Goal: Task Accomplishment & Management: Use online tool/utility

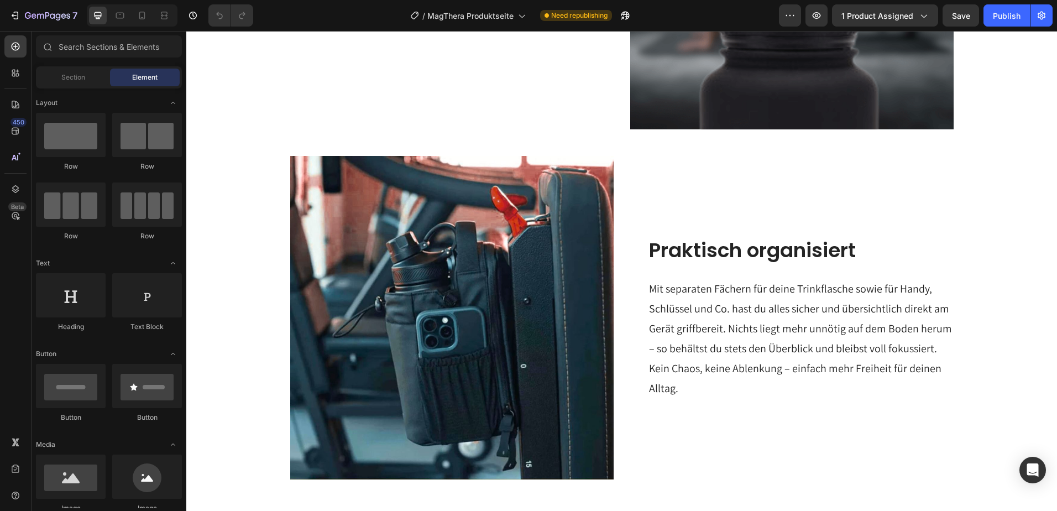
scroll to position [1216, 0]
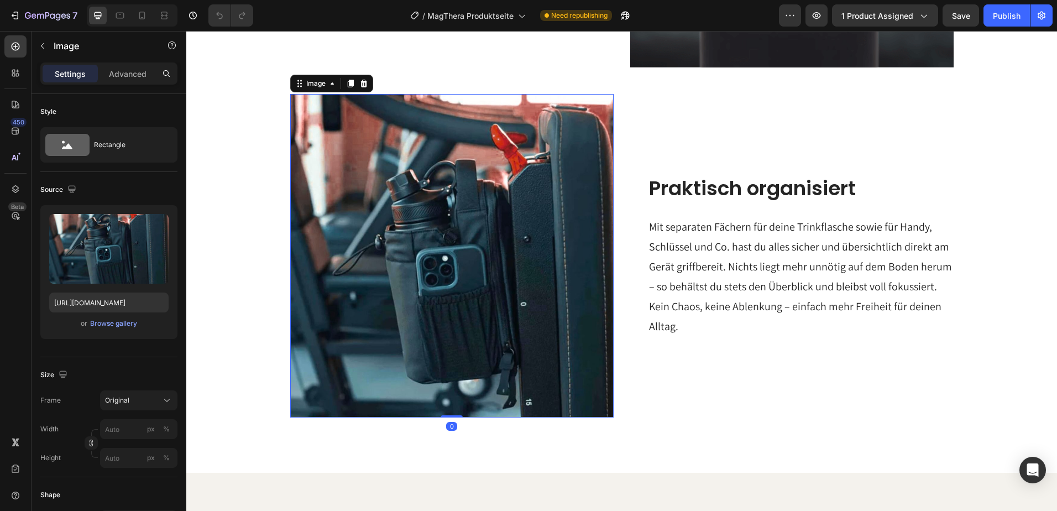
click at [504, 241] on img at bounding box center [451, 255] width 323 height 323
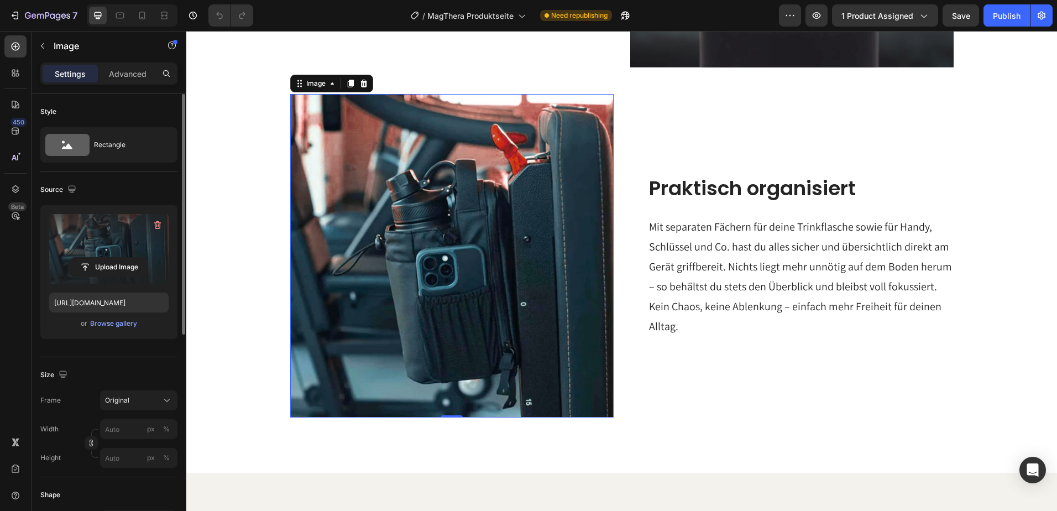
click at [118, 253] on label at bounding box center [108, 249] width 119 height 70
click at [118, 258] on input "file" at bounding box center [109, 267] width 76 height 19
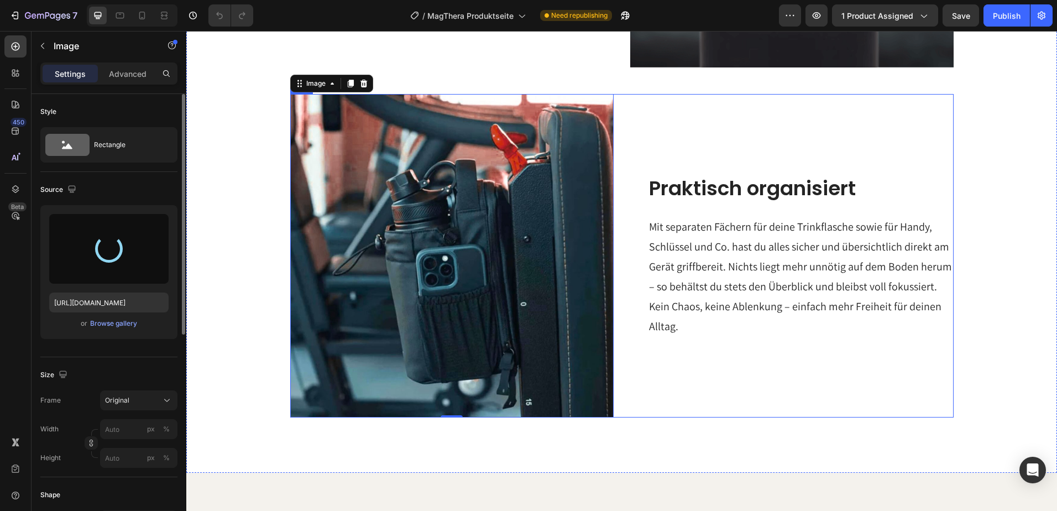
type input "[URL][DOMAIN_NAME]"
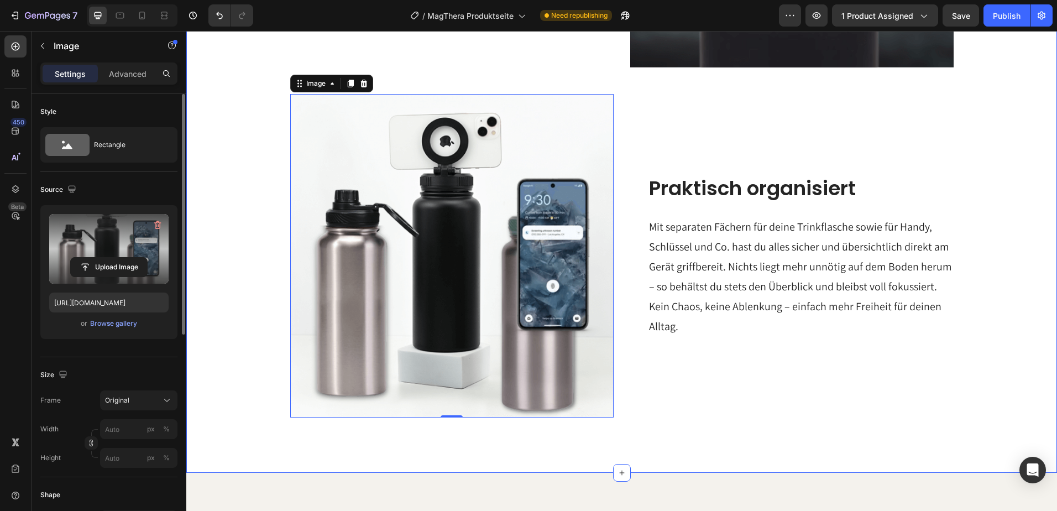
click at [985, 318] on div "Stabile Perspektive Heading Egal wo du bist – beim Workout, auf Abenteuern oder…" at bounding box center [621, 80] width 849 height 673
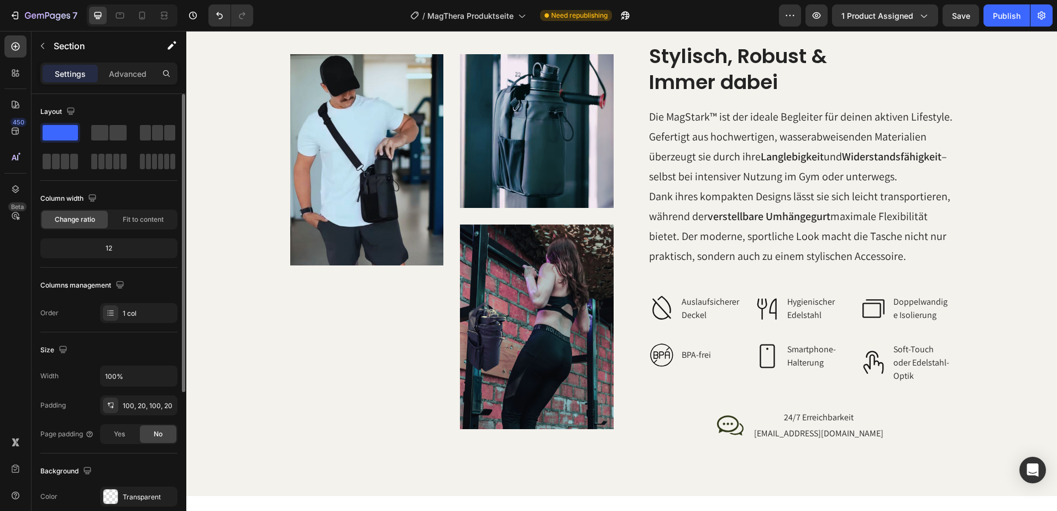
scroll to position [1683, 0]
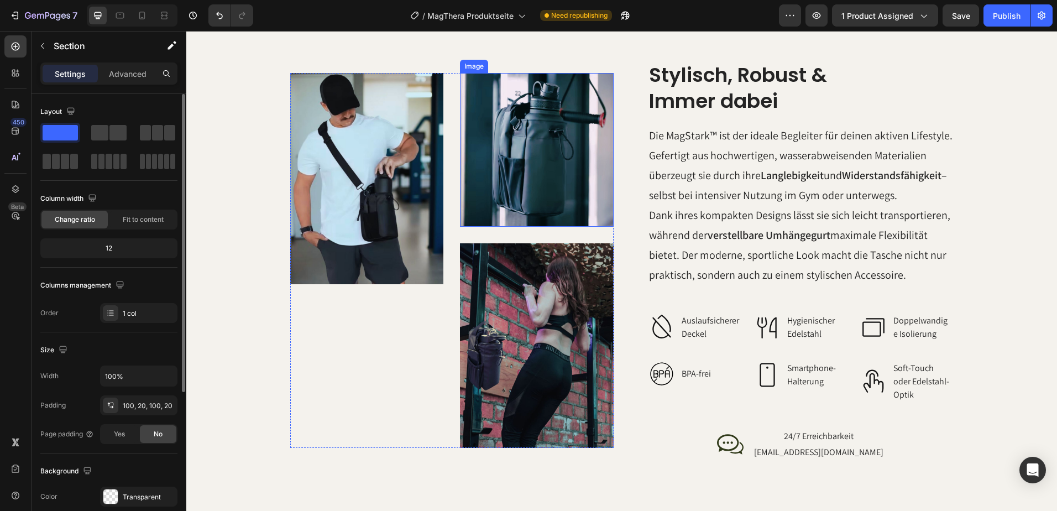
click at [541, 150] on img at bounding box center [537, 150] width 154 height 154
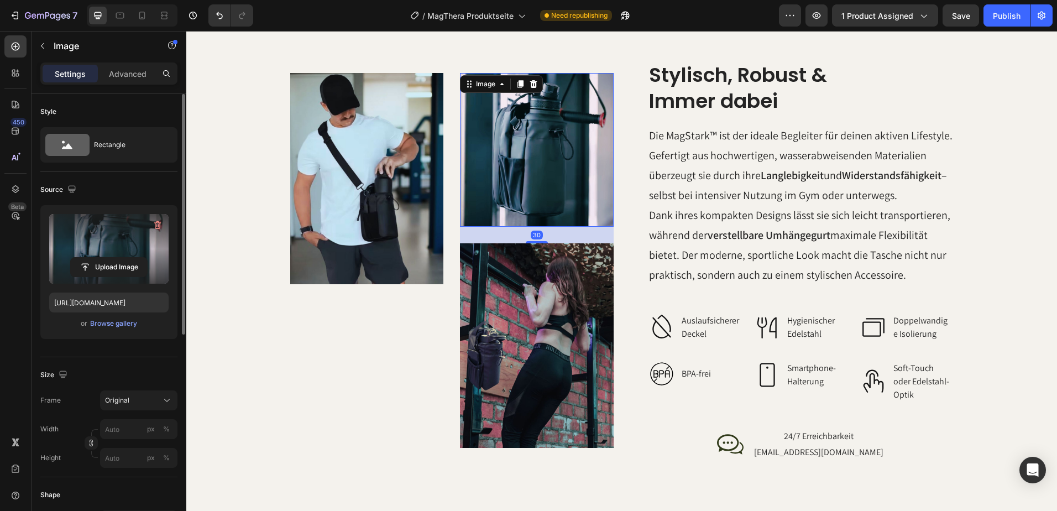
click at [116, 248] on label at bounding box center [108, 249] width 119 height 70
click at [116, 258] on input "file" at bounding box center [109, 267] width 76 height 19
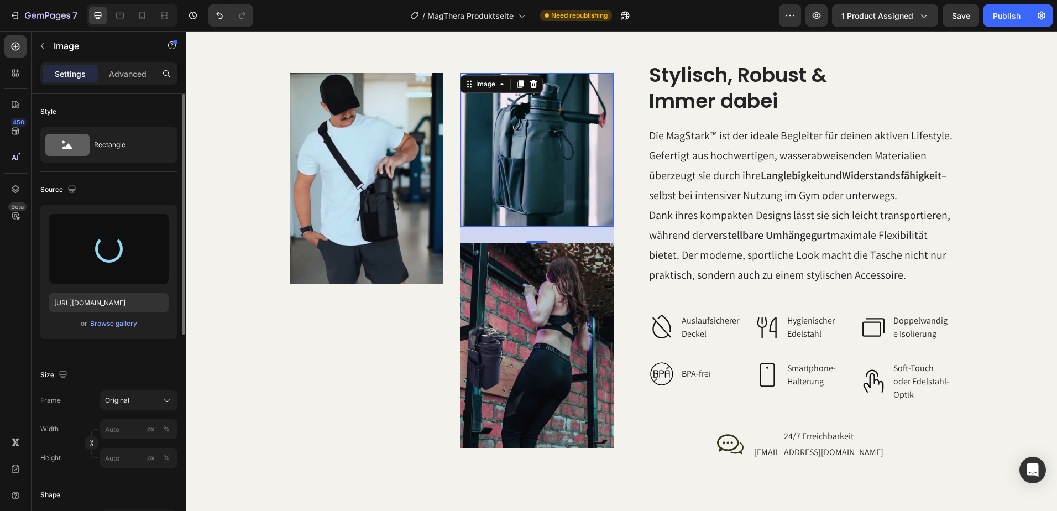
type input "[URL][DOMAIN_NAME]"
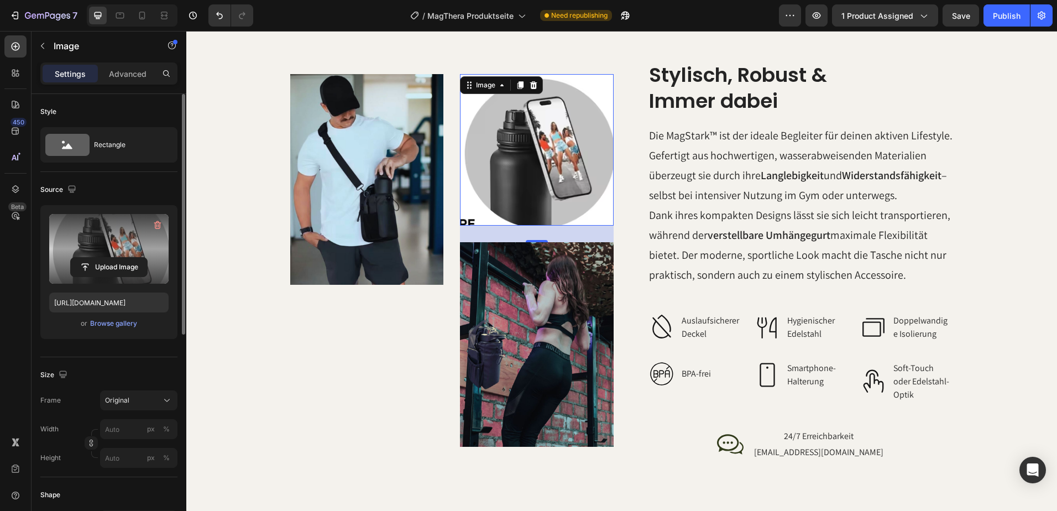
click at [531, 159] on img at bounding box center [537, 150] width 154 height 152
click at [531, 153] on img at bounding box center [537, 150] width 154 height 152
click at [497, 81] on icon at bounding box center [501, 85] width 9 height 9
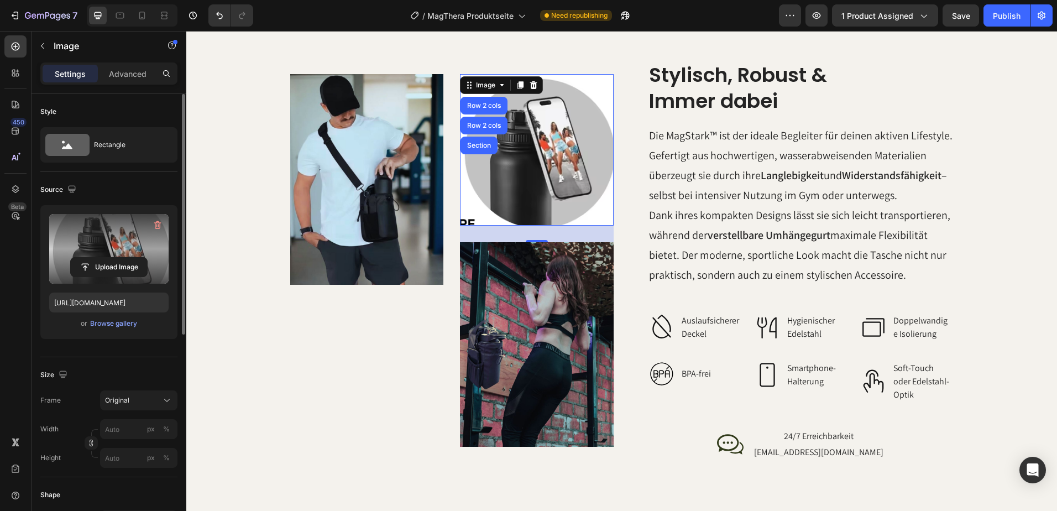
click at [545, 143] on img at bounding box center [537, 150] width 154 height 152
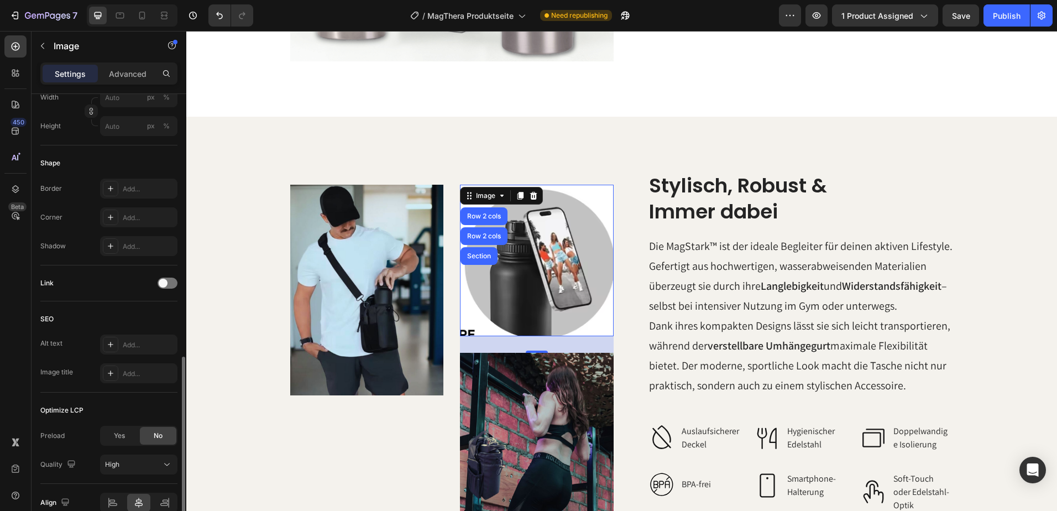
scroll to position [386, 0]
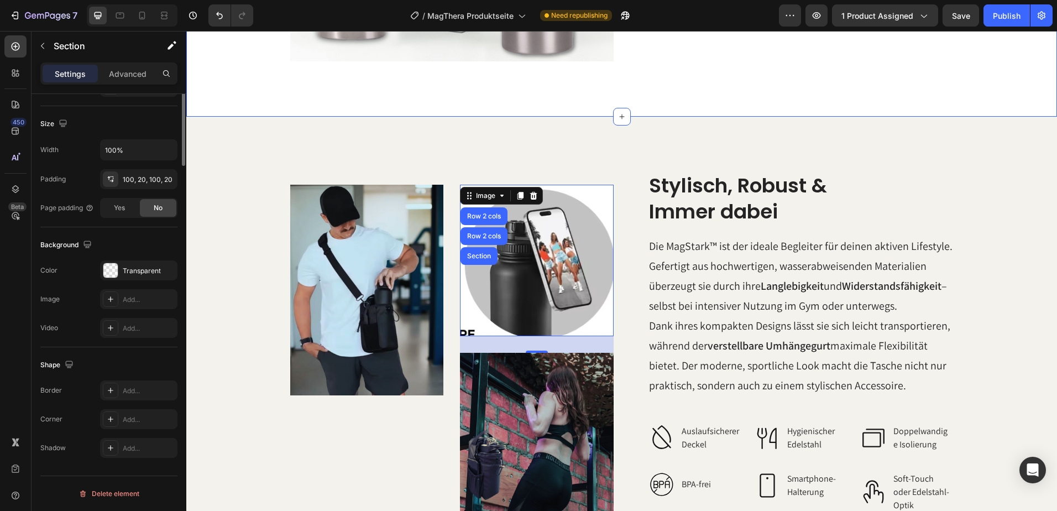
scroll to position [0, 0]
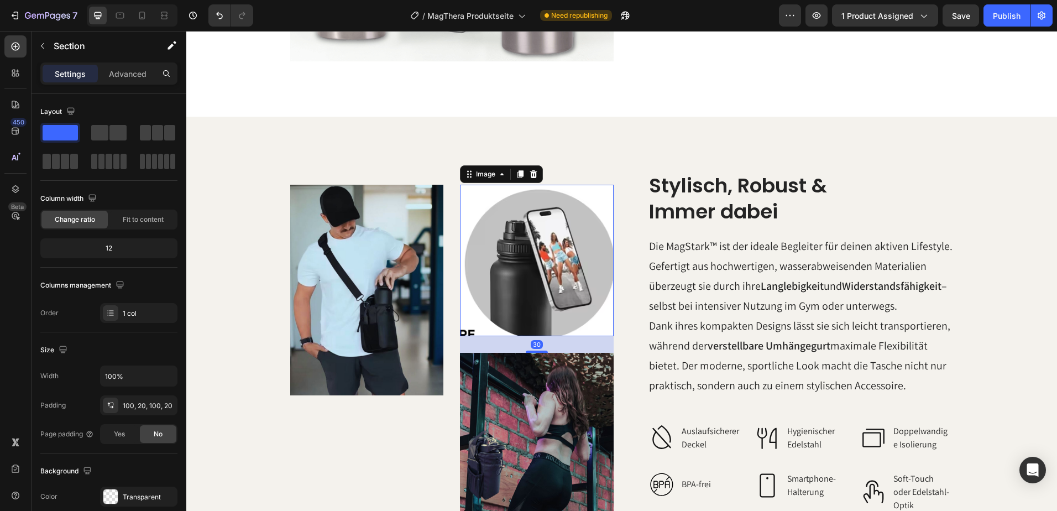
click at [543, 235] on img at bounding box center [537, 261] width 154 height 152
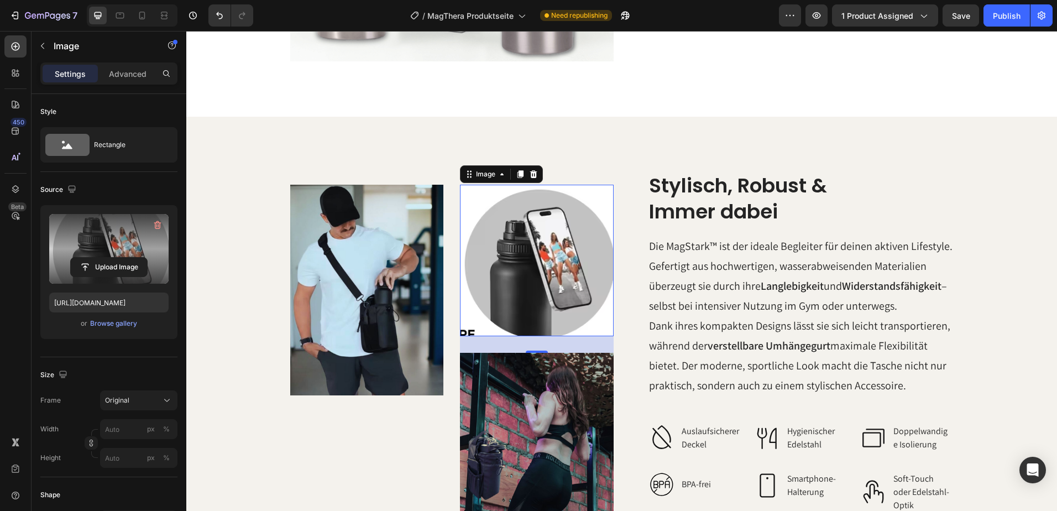
click at [131, 249] on label at bounding box center [108, 249] width 119 height 70
click at [131, 258] on input "file" at bounding box center [109, 267] width 76 height 19
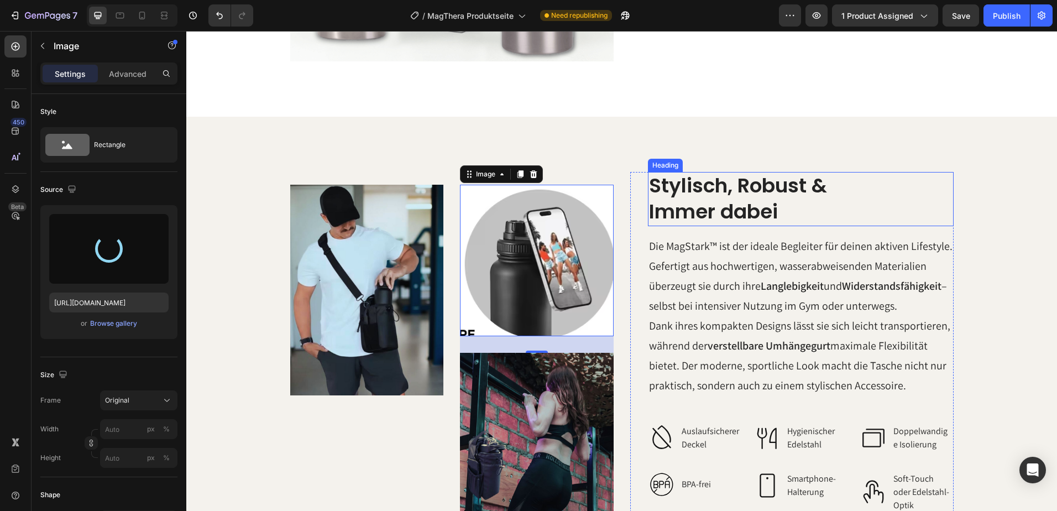
type input "[URL][DOMAIN_NAME]"
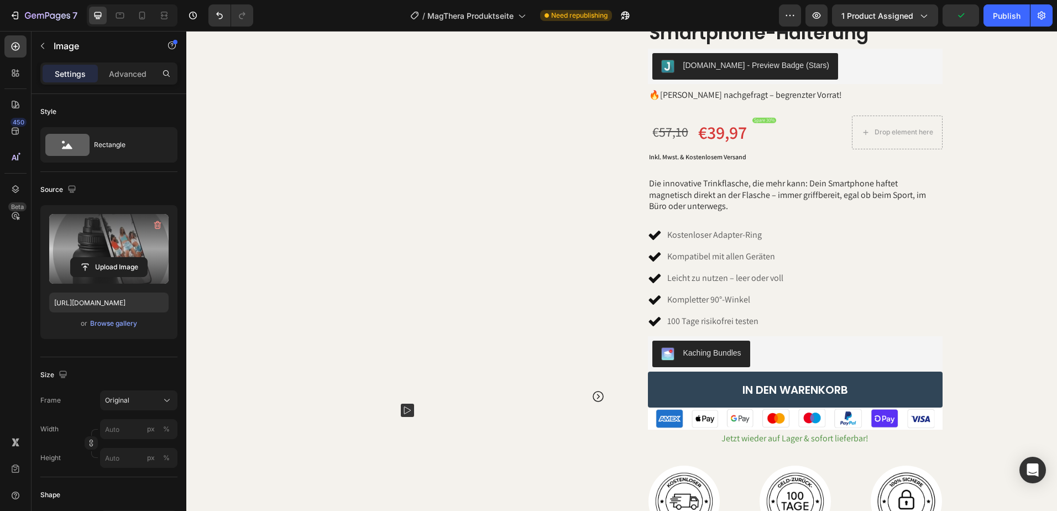
scroll to position [111, 0]
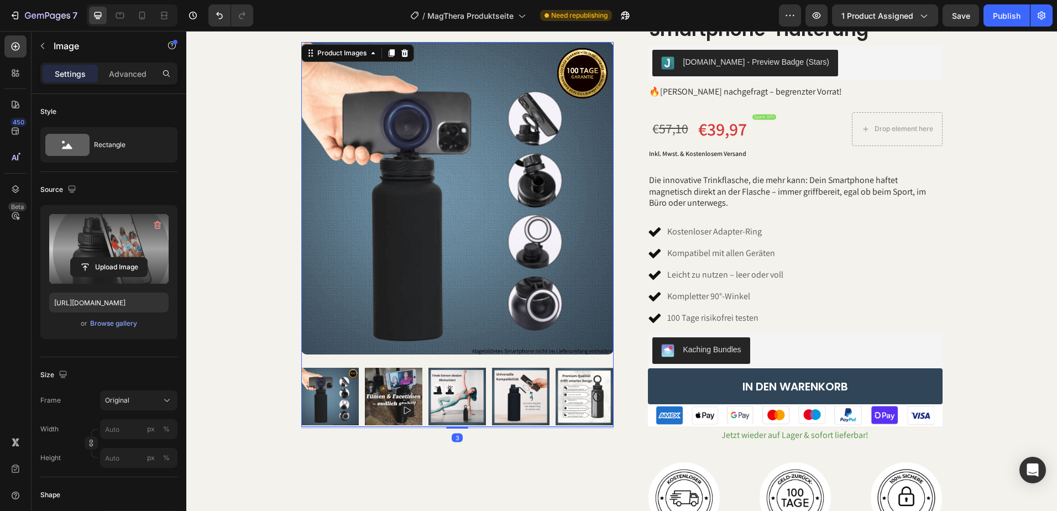
click at [594, 398] on icon "Carousel Next Arrow" at bounding box center [597, 396] width 13 height 13
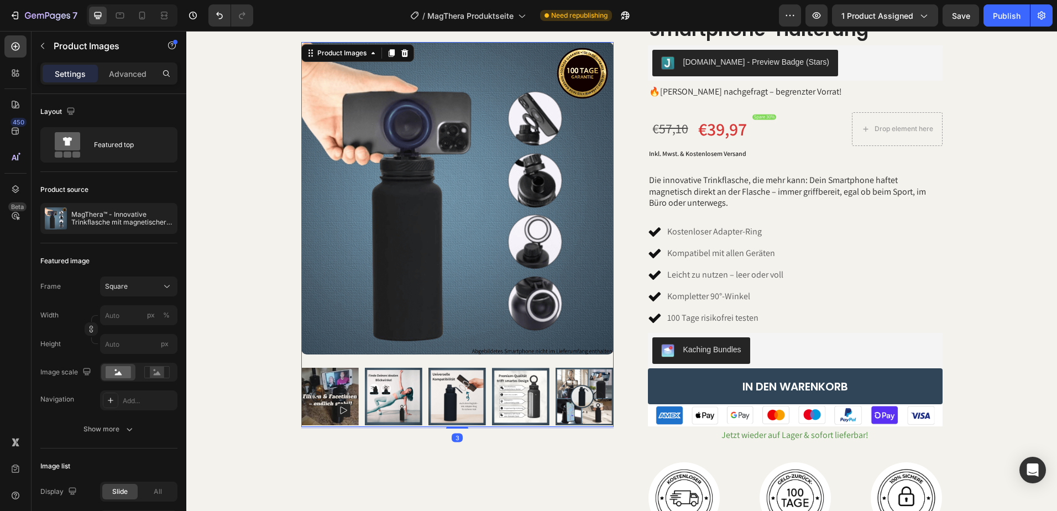
click at [594, 398] on icon "Carousel Next Arrow" at bounding box center [597, 396] width 13 height 13
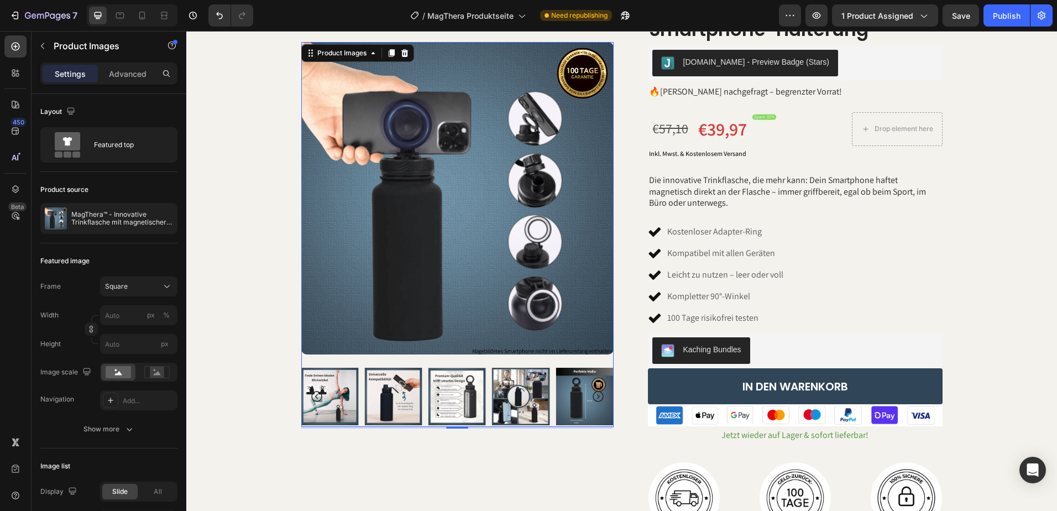
click at [540, 406] on img at bounding box center [520, 396] width 57 height 57
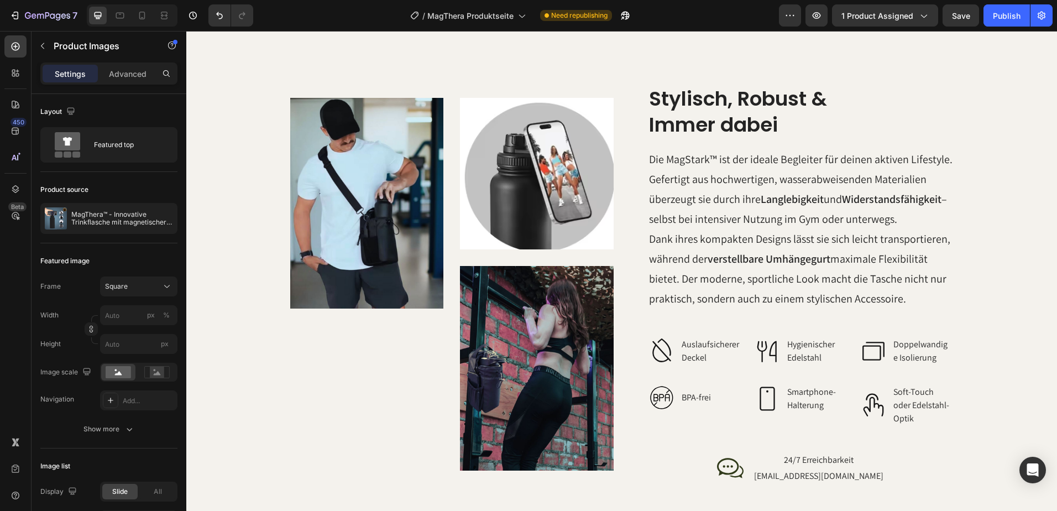
scroll to position [1658, 0]
click at [386, 216] on img at bounding box center [367, 203] width 154 height 211
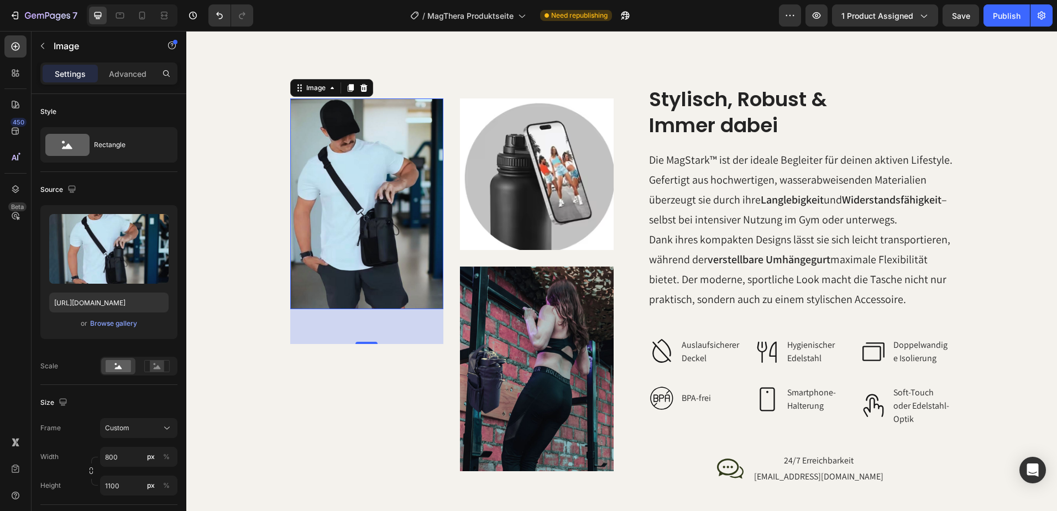
click at [350, 214] on img at bounding box center [367, 203] width 154 height 211
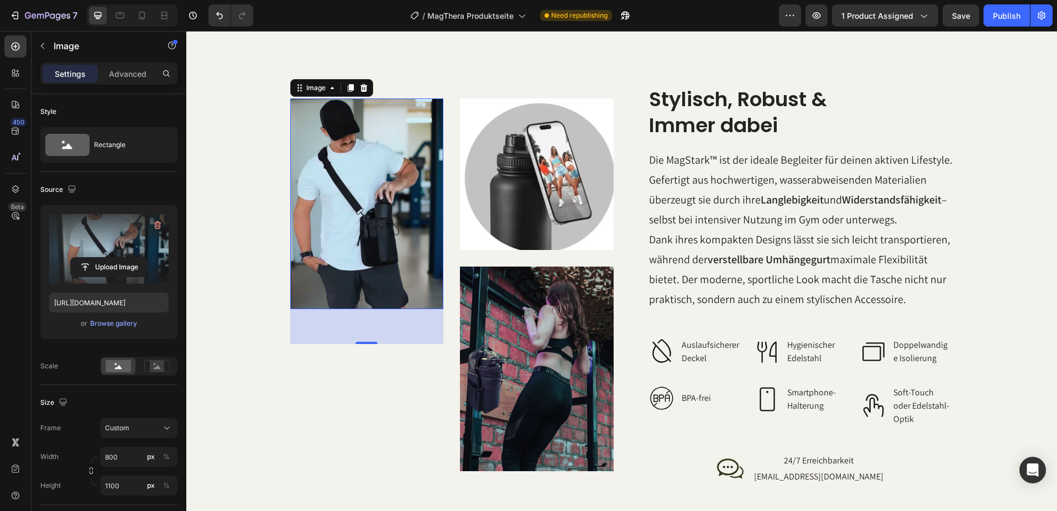
click at [104, 251] on label at bounding box center [108, 249] width 119 height 70
click at [104, 258] on input "file" at bounding box center [109, 267] width 76 height 19
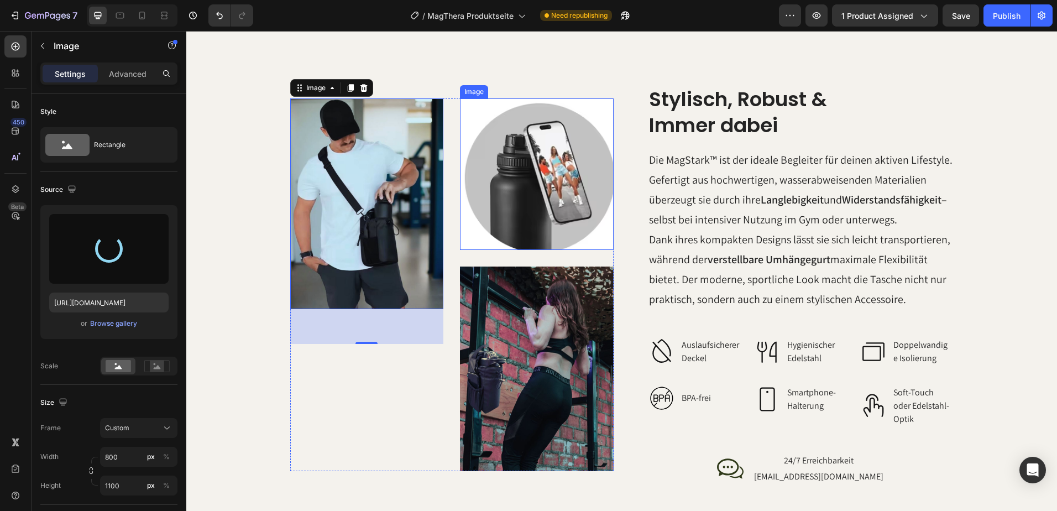
type input "[URL][DOMAIN_NAME]"
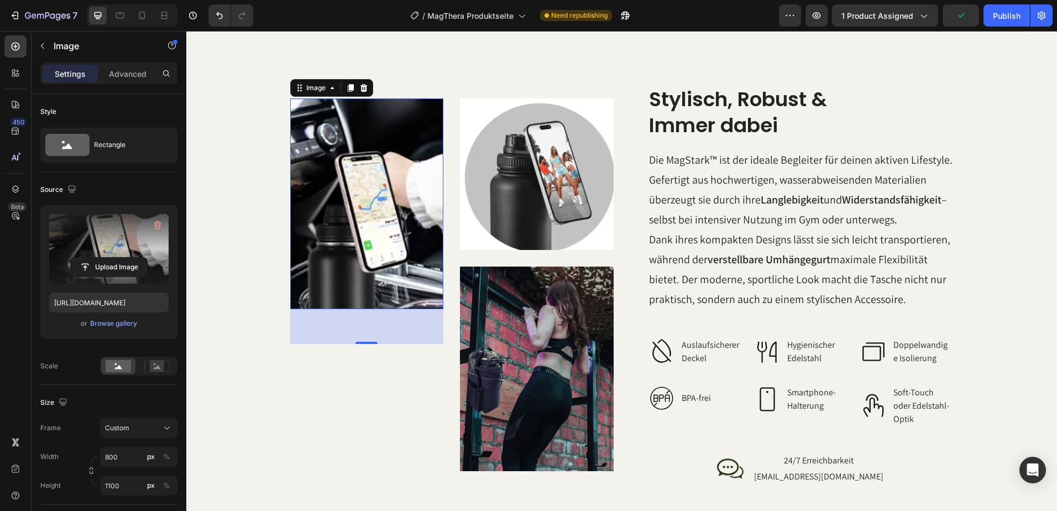
click at [373, 224] on img at bounding box center [367, 203] width 154 height 211
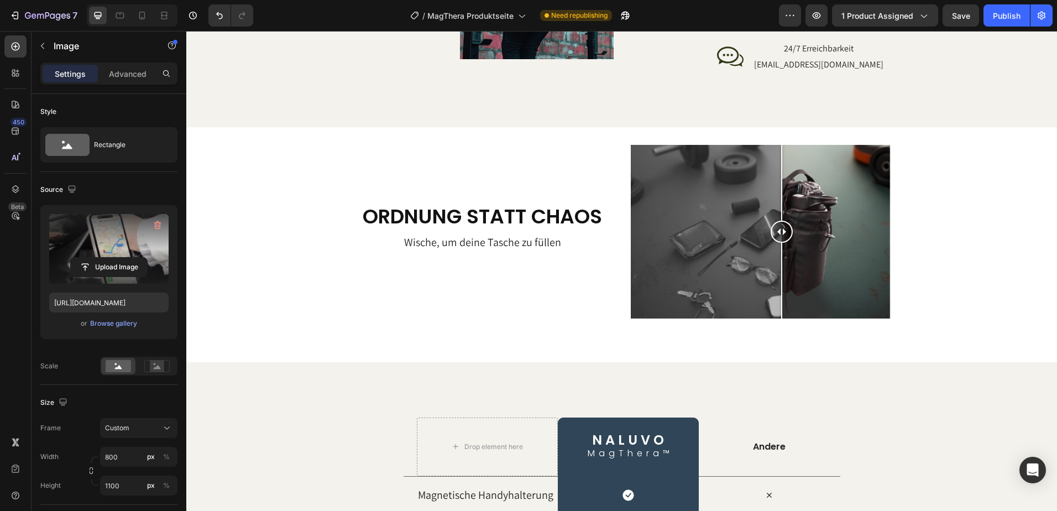
scroll to position [1990, 0]
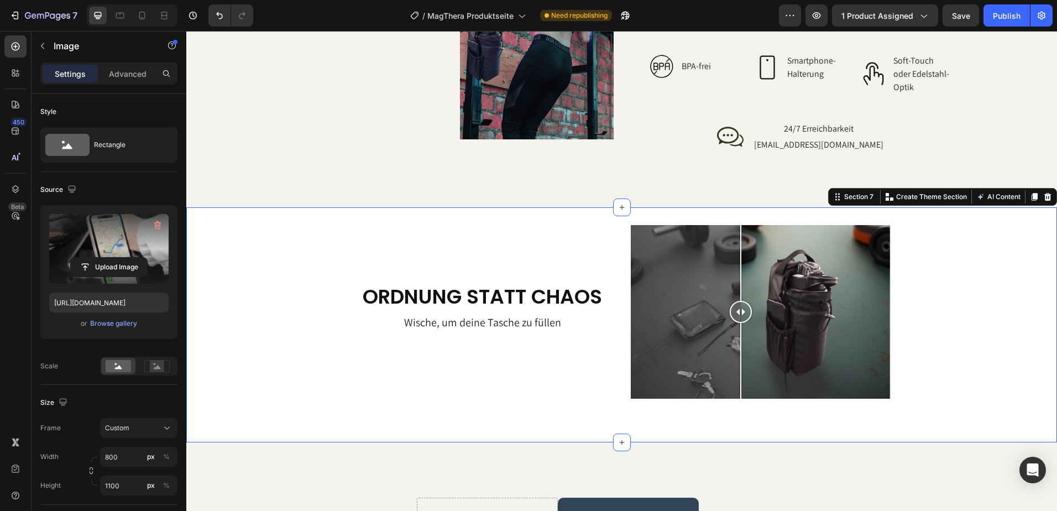
click at [661, 416] on div "Ordnung statt chaos Heading Wische, um deine Tasche zu füllen Text Block Row Im…" at bounding box center [621, 324] width 871 height 235
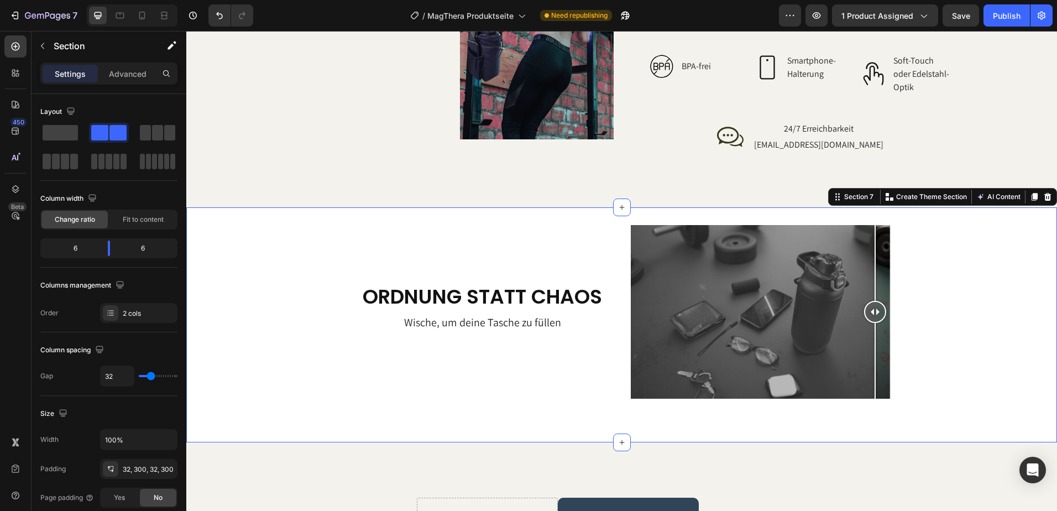
click at [750, 415] on div "Ordnung statt chaos Heading Wische, um deine Tasche zu füllen Text Block Row Im…" at bounding box center [621, 324] width 871 height 235
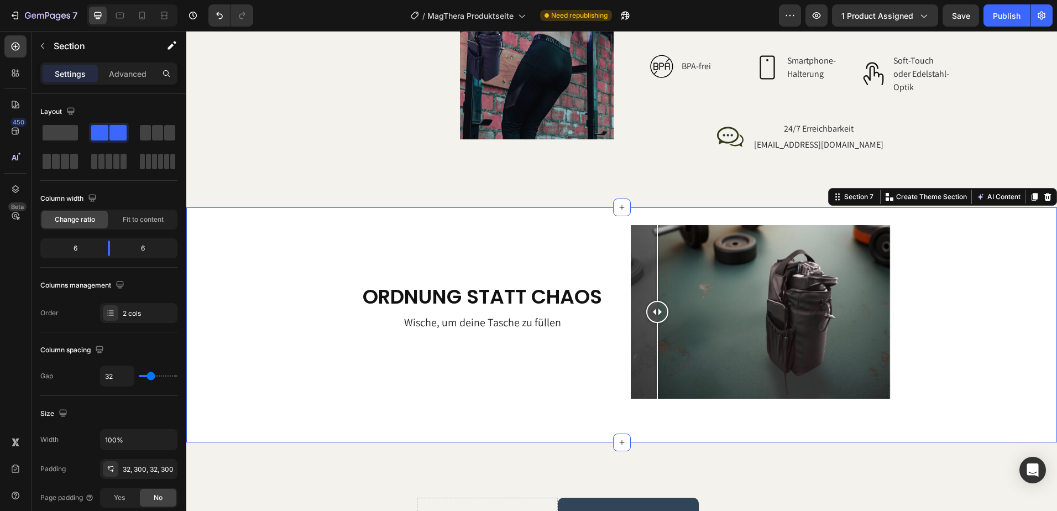
click at [657, 357] on div at bounding box center [657, 361] width 1 height 76
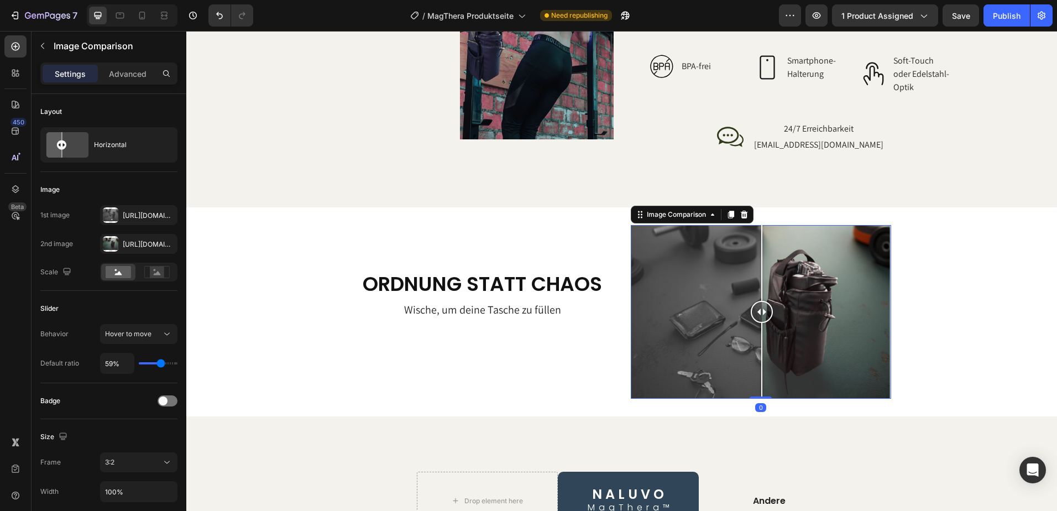
drag, startPoint x: 757, startPoint y: 407, endPoint x: 757, endPoint y: 377, distance: 29.8
click at [757, 377] on div "Image Comparison 0" at bounding box center [761, 312] width 261 height 174
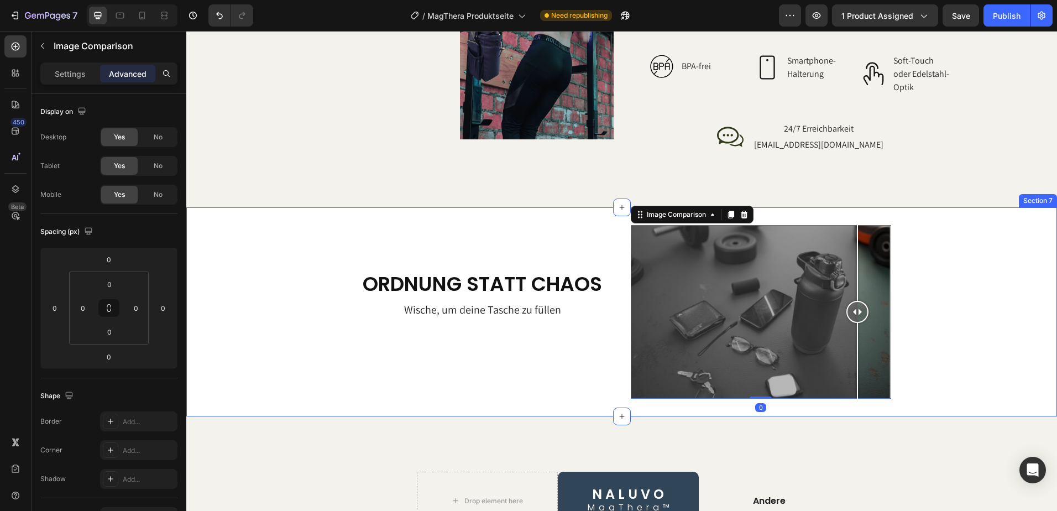
click at [1004, 320] on div "Ordnung statt chaos Heading Wische, um deine Tasche zu füllen Text Block Row Im…" at bounding box center [621, 311] width 871 height 209
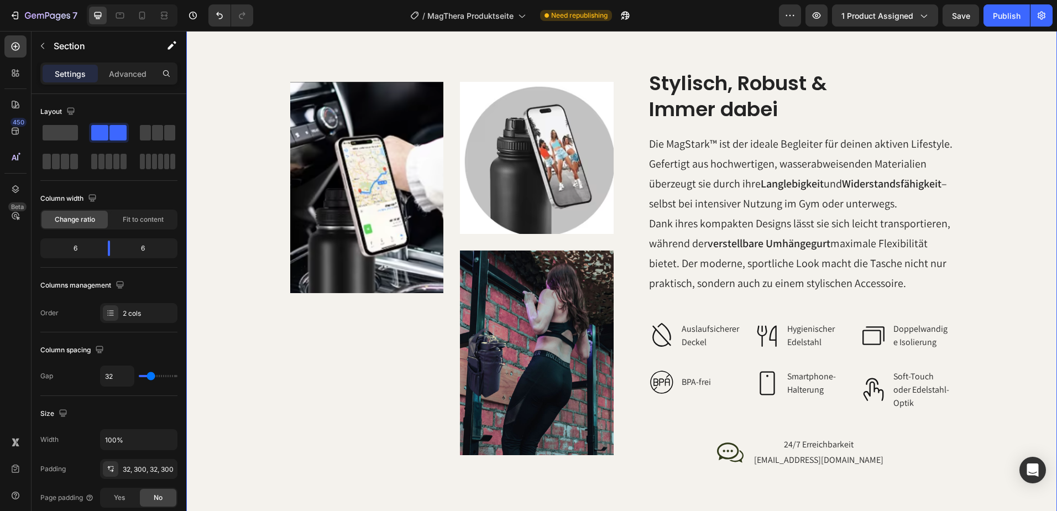
scroll to position [1271, 0]
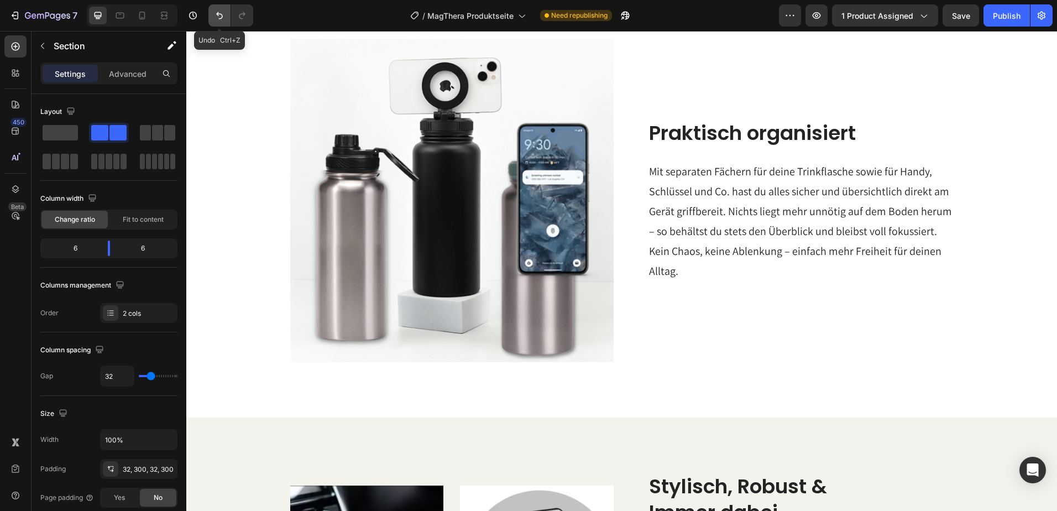
click at [214, 13] on icon "Undo/Redo" at bounding box center [219, 15] width 11 height 11
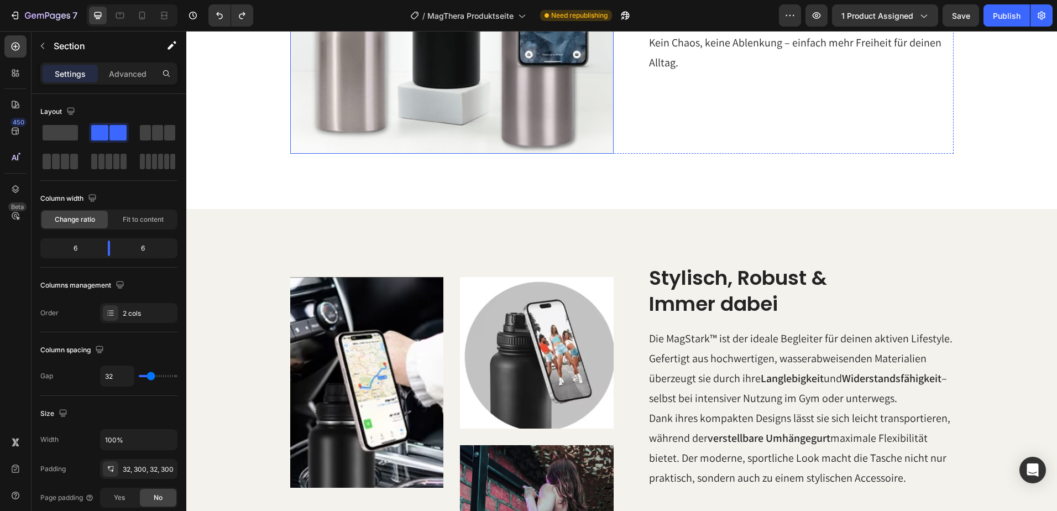
scroll to position [1492, 0]
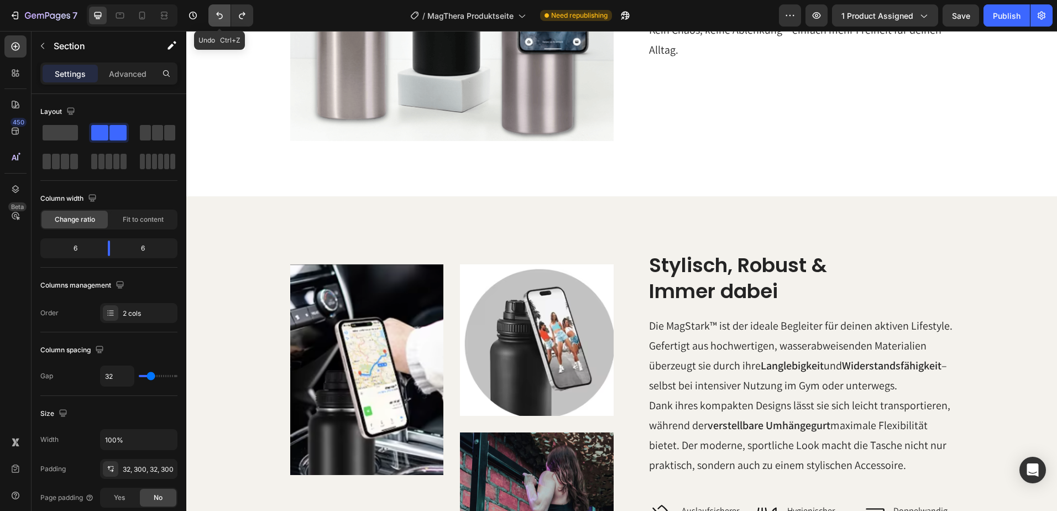
click at [217, 19] on icon "Undo/Redo" at bounding box center [219, 15] width 11 height 11
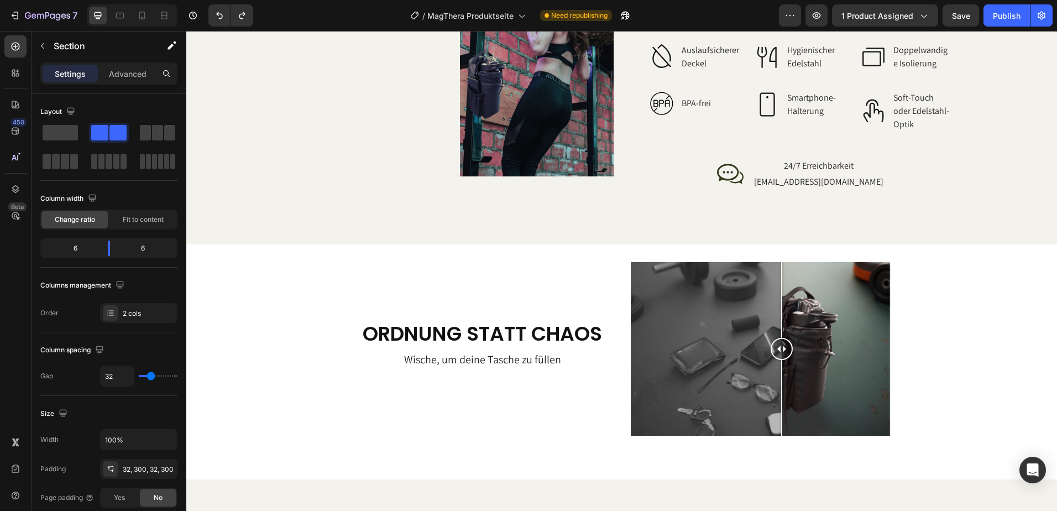
scroll to position [1990, 0]
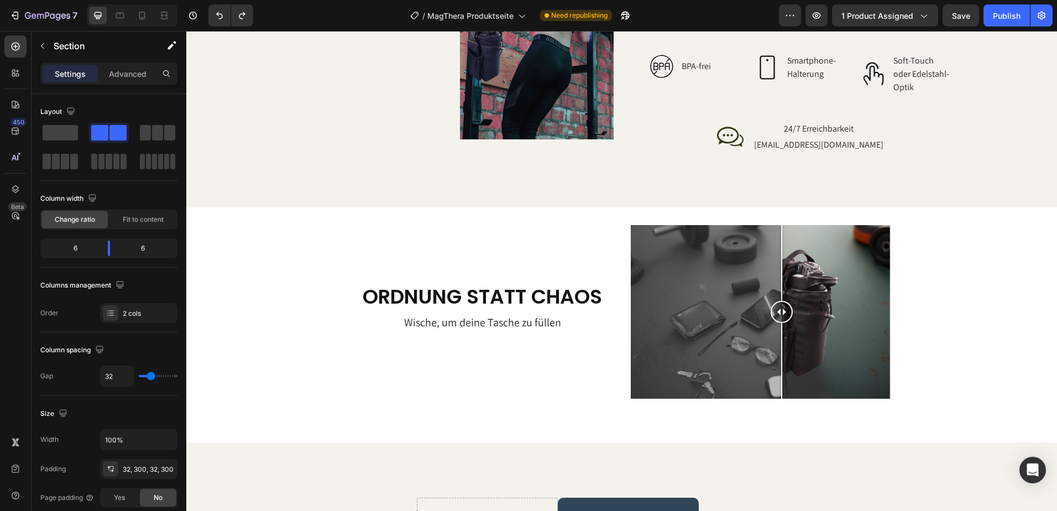
click at [705, 406] on div "Image Comparison" at bounding box center [761, 325] width 261 height 200
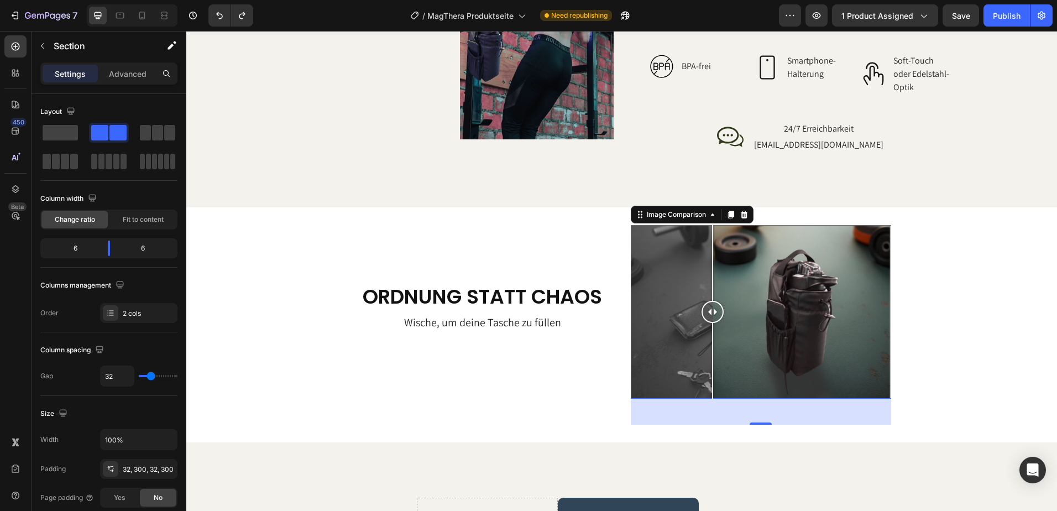
click at [712, 369] on div at bounding box center [712, 361] width 1 height 76
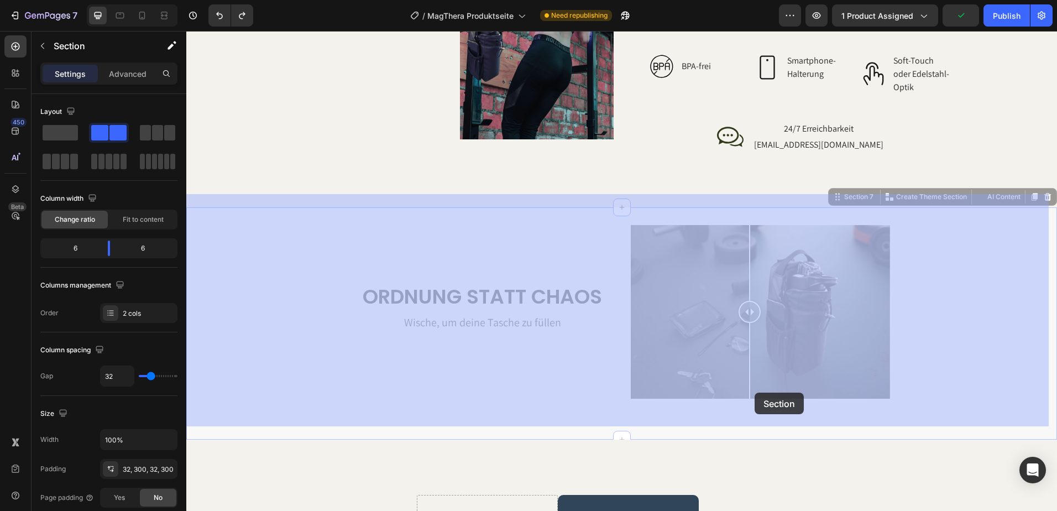
drag, startPoint x: 755, startPoint y: 408, endPoint x: 755, endPoint y: 391, distance: 17.7
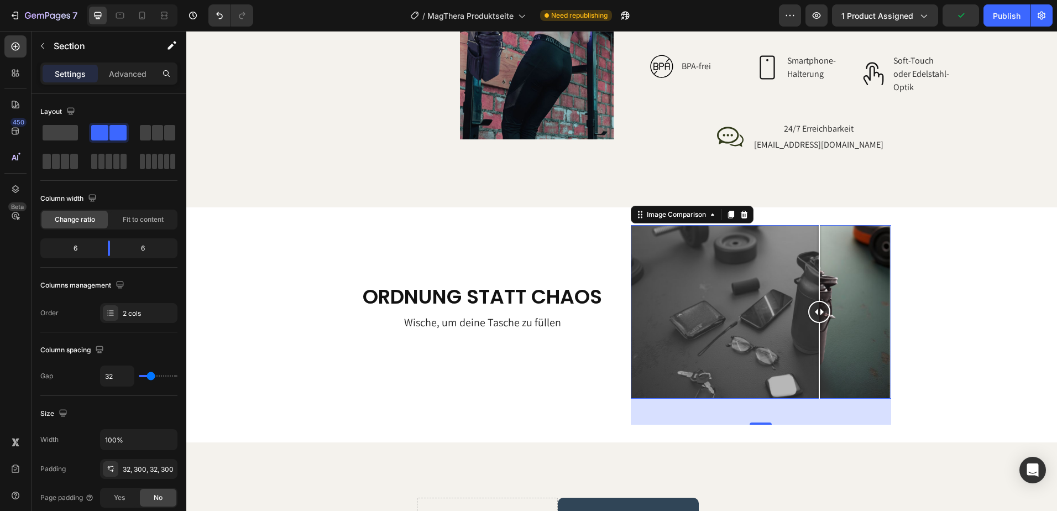
click at [819, 359] on div at bounding box center [819, 361] width 1 height 76
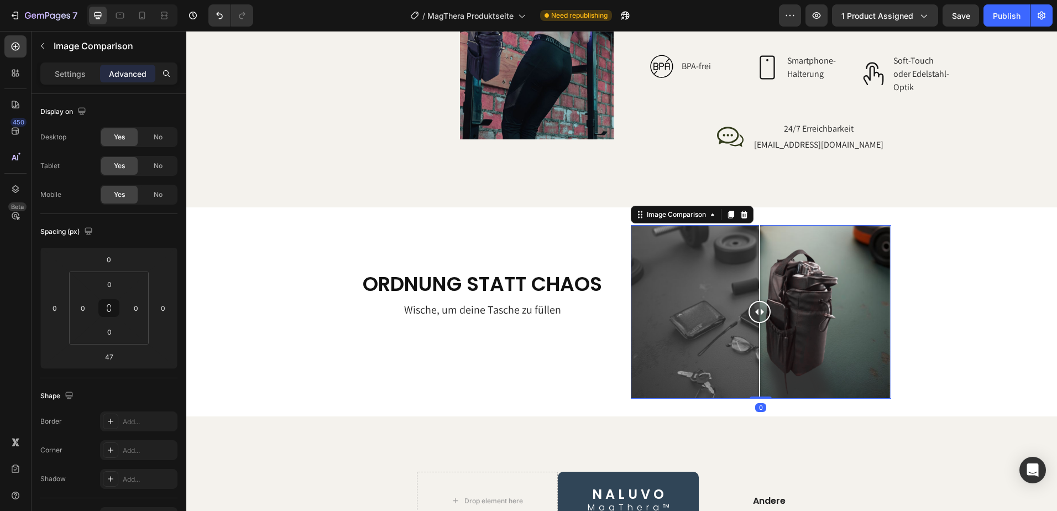
drag, startPoint x: 756, startPoint y: 406, endPoint x: 755, endPoint y: 378, distance: 28.2
click at [755, 378] on div "Image Comparison 0" at bounding box center [761, 312] width 261 height 174
type input "0"
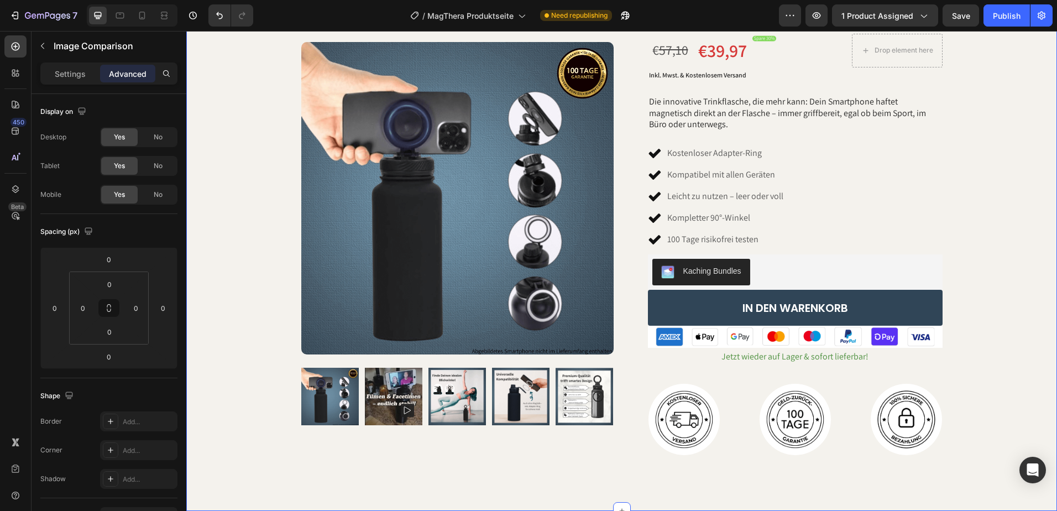
scroll to position [0, 0]
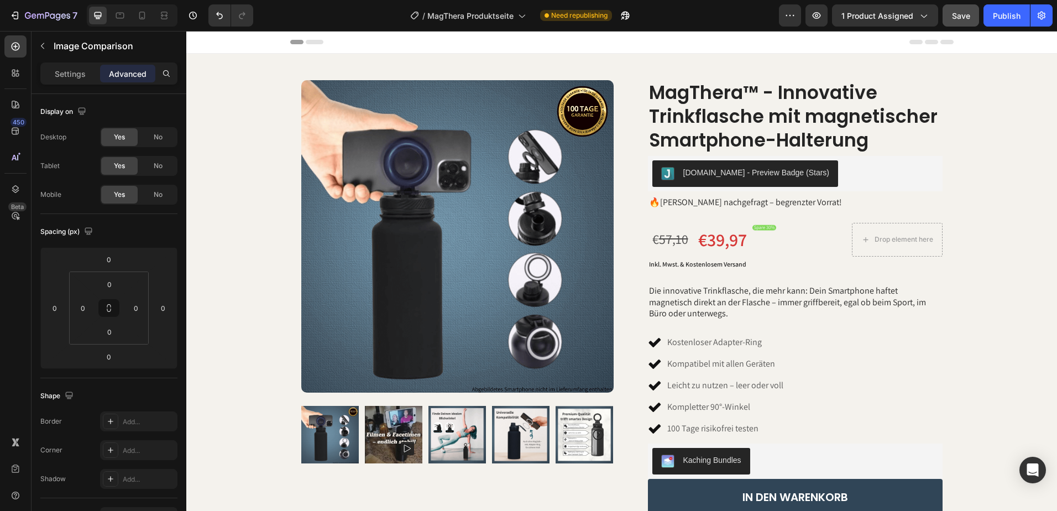
click at [963, 19] on span "Save" at bounding box center [961, 15] width 18 height 9
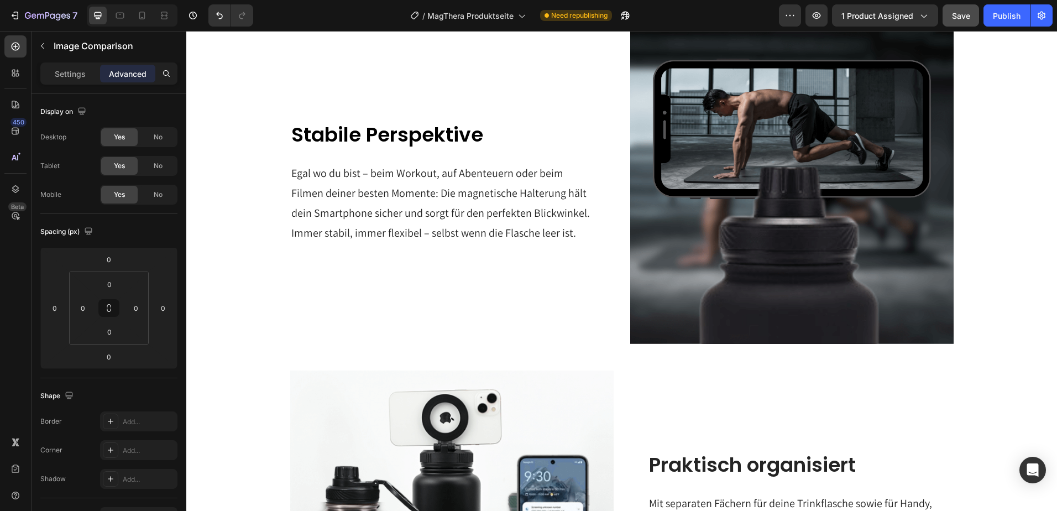
scroll to position [829, 0]
